Goal: Transaction & Acquisition: Purchase product/service

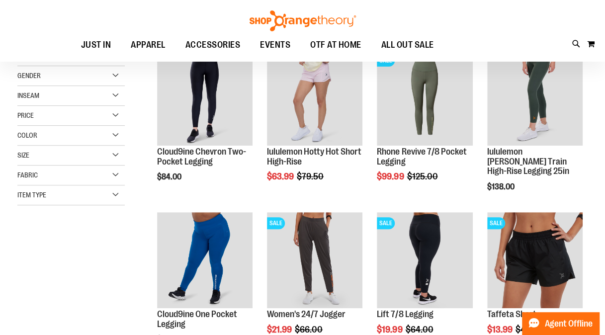
scroll to position [150, 0]
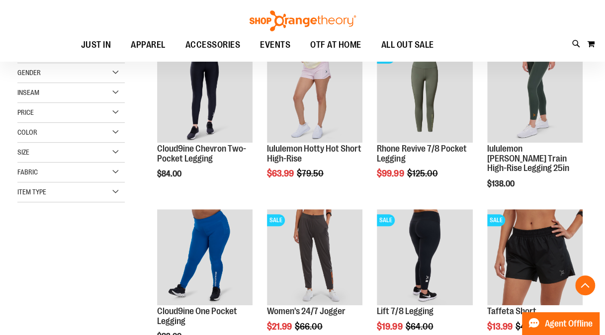
click at [109, 280] on div "**********" at bounding box center [302, 295] width 570 height 588
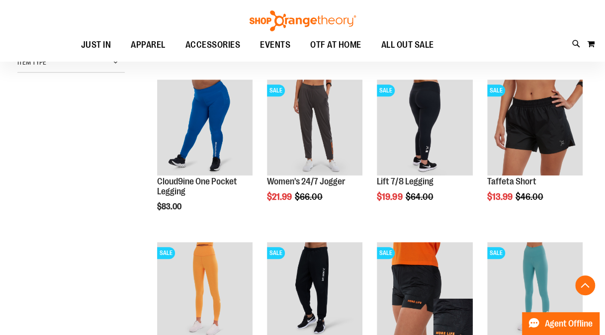
scroll to position [279, 0]
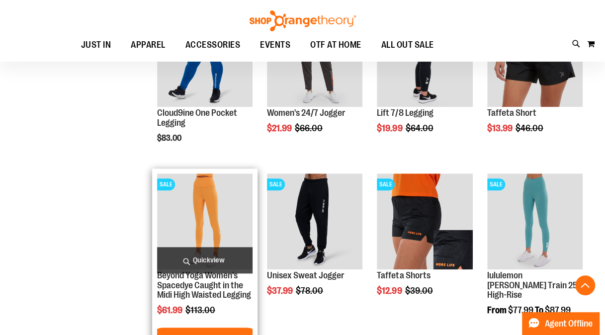
scroll to position [349, 0]
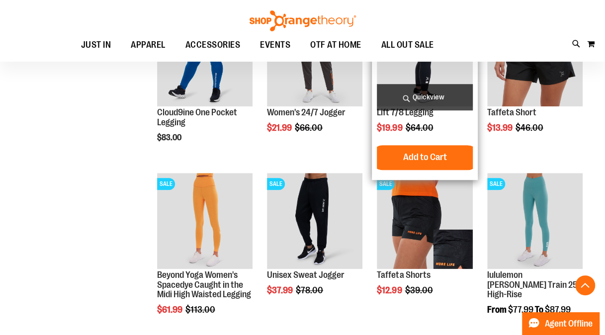
click at [403, 78] on img "product" at bounding box center [424, 57] width 95 height 95
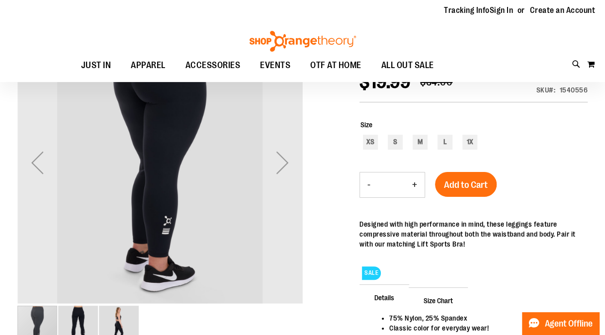
scroll to position [15, 0]
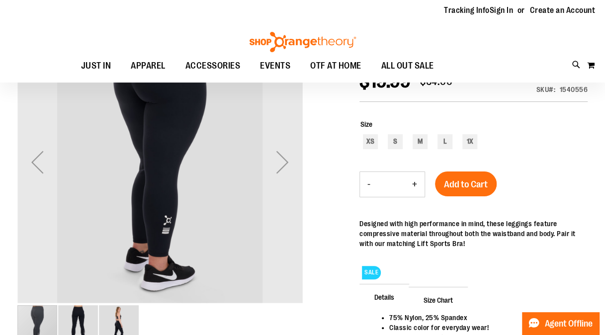
click at [115, 322] on img "image 3 of 3" at bounding box center [119, 325] width 40 height 40
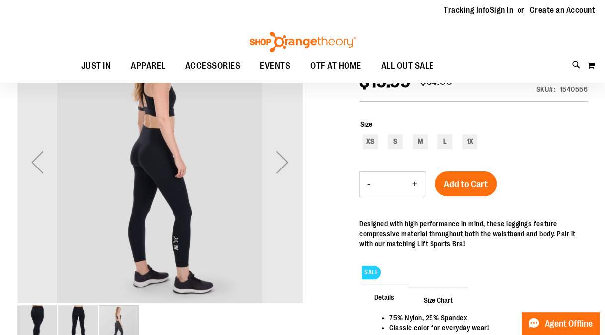
click at [87, 322] on img "image 2 of 3" at bounding box center [78, 325] width 40 height 40
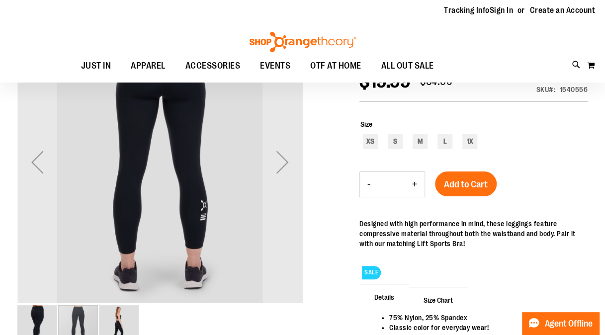
click at [111, 320] on img "image 3 of 3" at bounding box center [119, 325] width 40 height 40
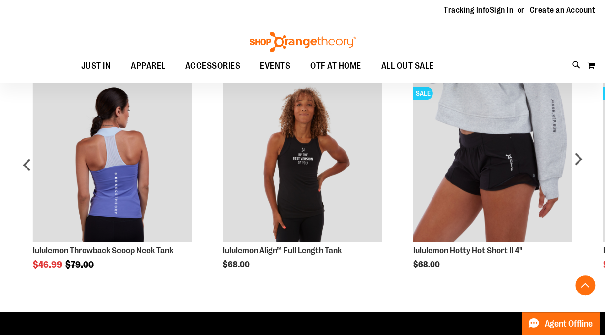
scroll to position [408, 0]
